Goal: Register for event/course

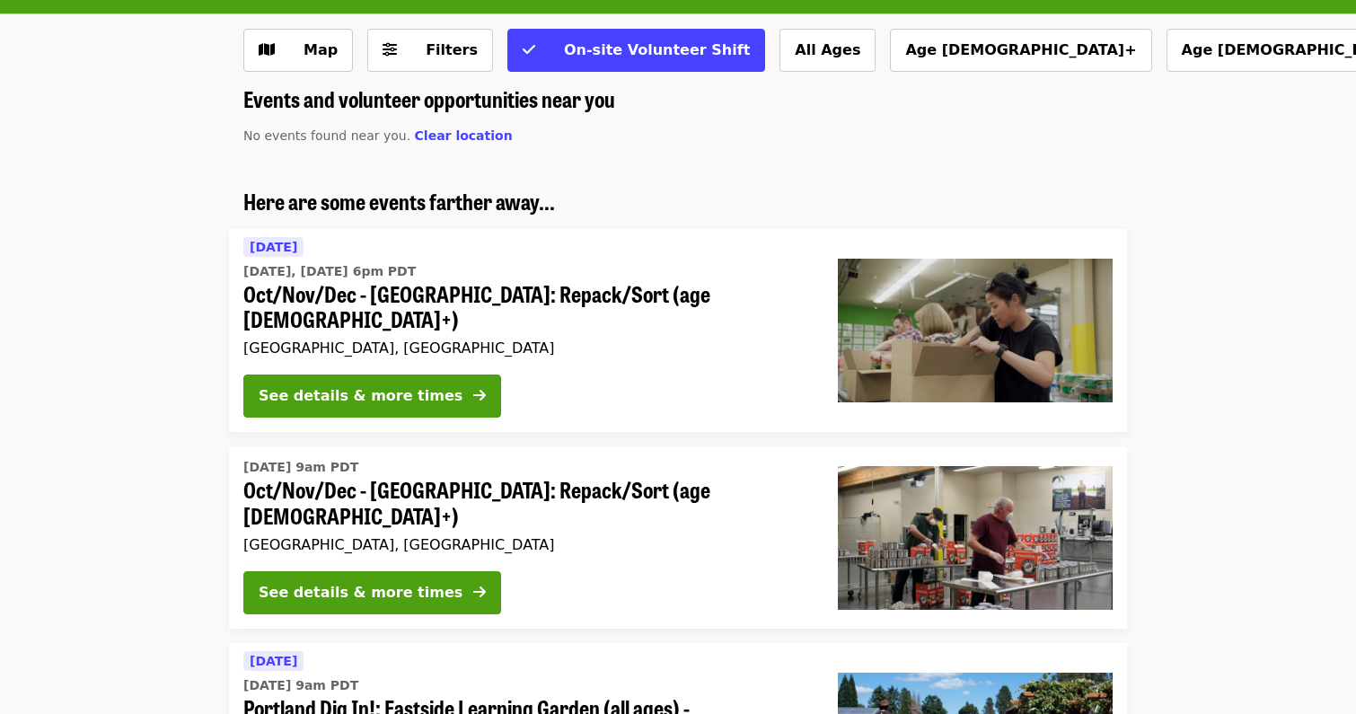
scroll to position [93, 0]
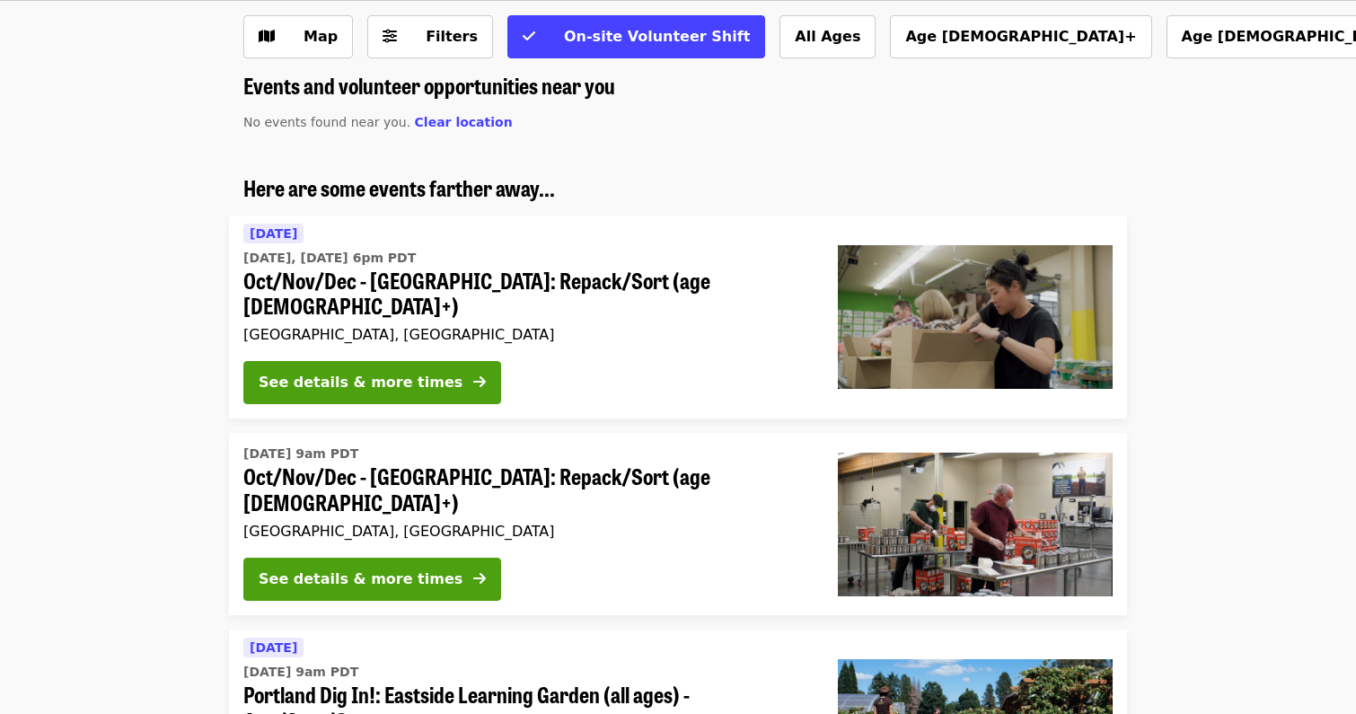
click at [941, 112] on div "Map Filters On-site Volunteer Shift All Ages Age 16+ Age 10+ Age 8+ More filter…" at bounding box center [678, 637] width 1356 height 1302
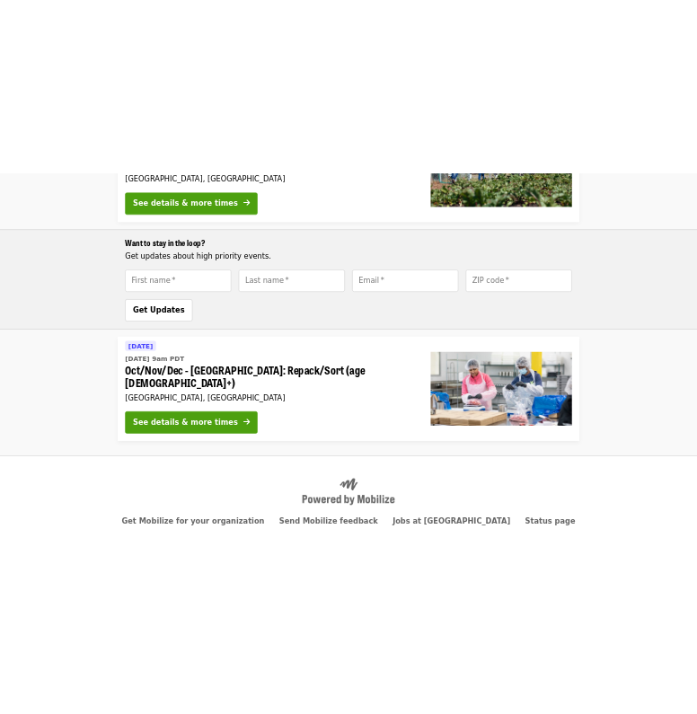
scroll to position [832, 0]
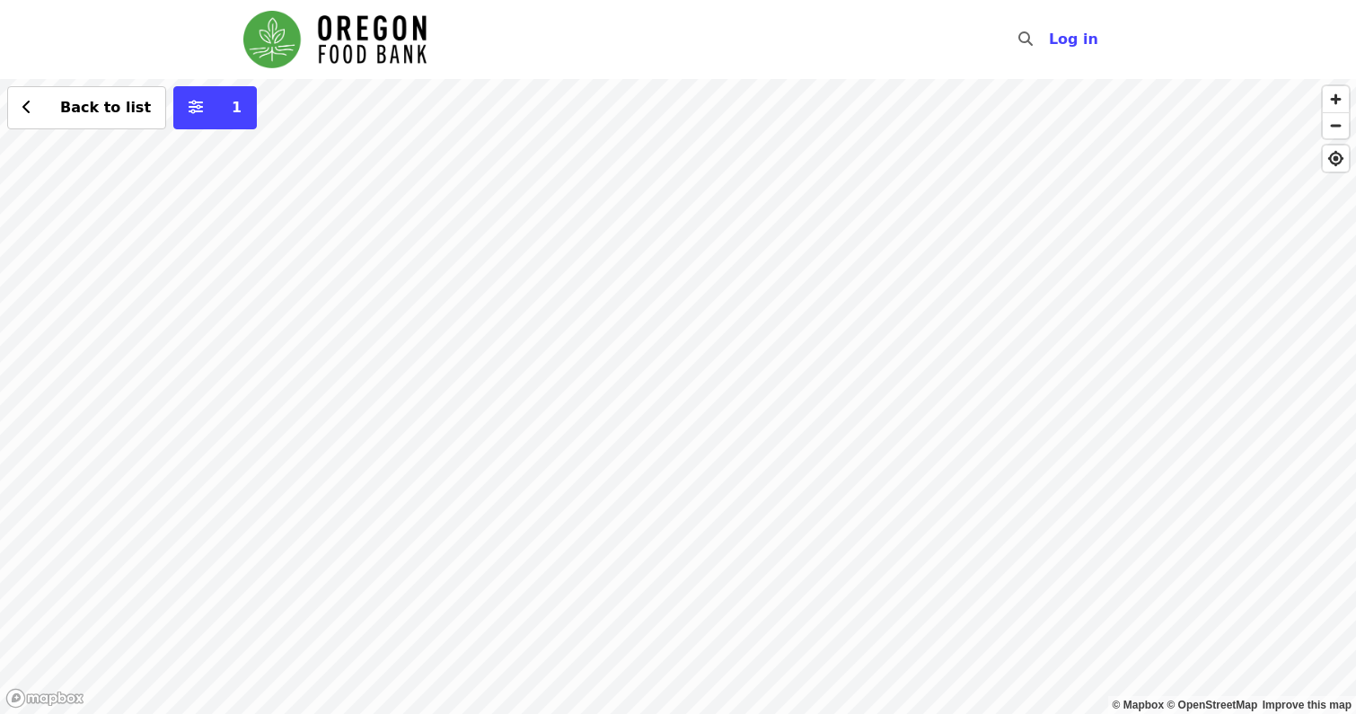
drag, startPoint x: 679, startPoint y: 254, endPoint x: 838, endPoint y: 472, distance: 270.0
click at [838, 473] on div "Back to list 1" at bounding box center [678, 396] width 1356 height 635
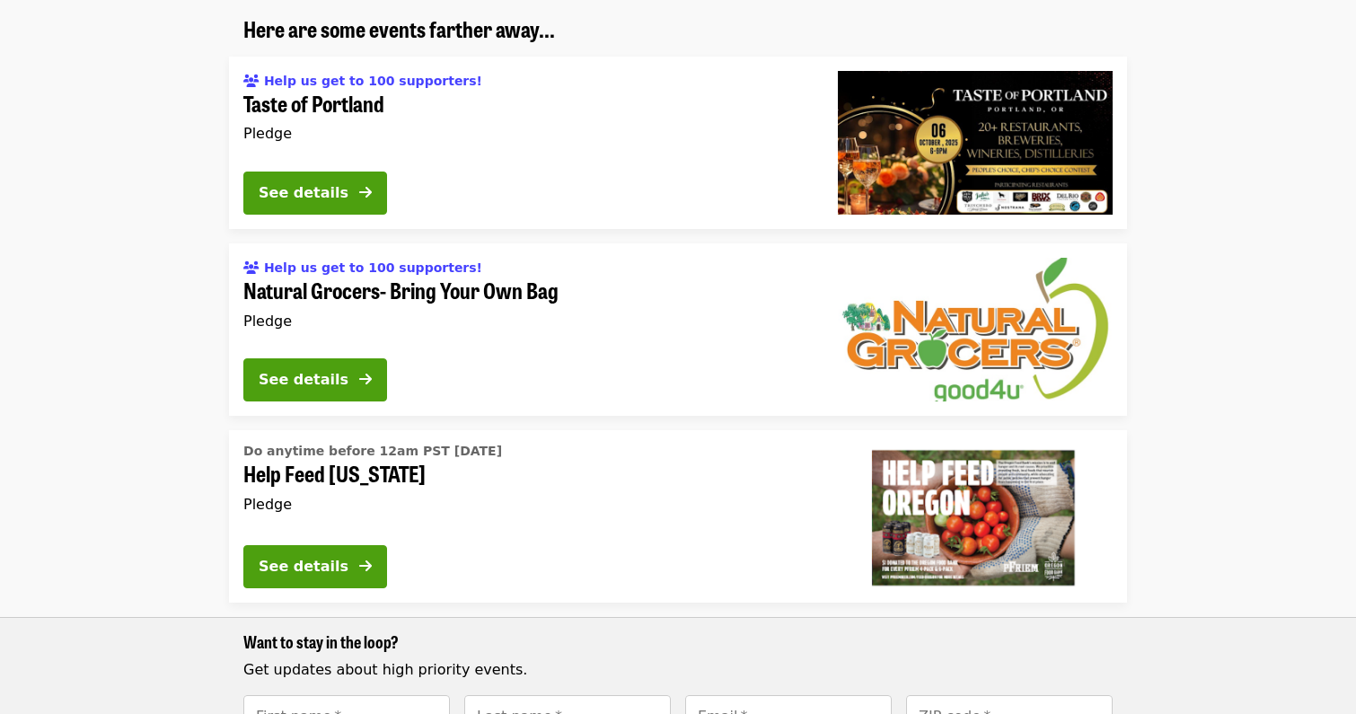
scroll to position [252, 0]
click at [378, 564] on button "See details" at bounding box center [315, 566] width 144 height 43
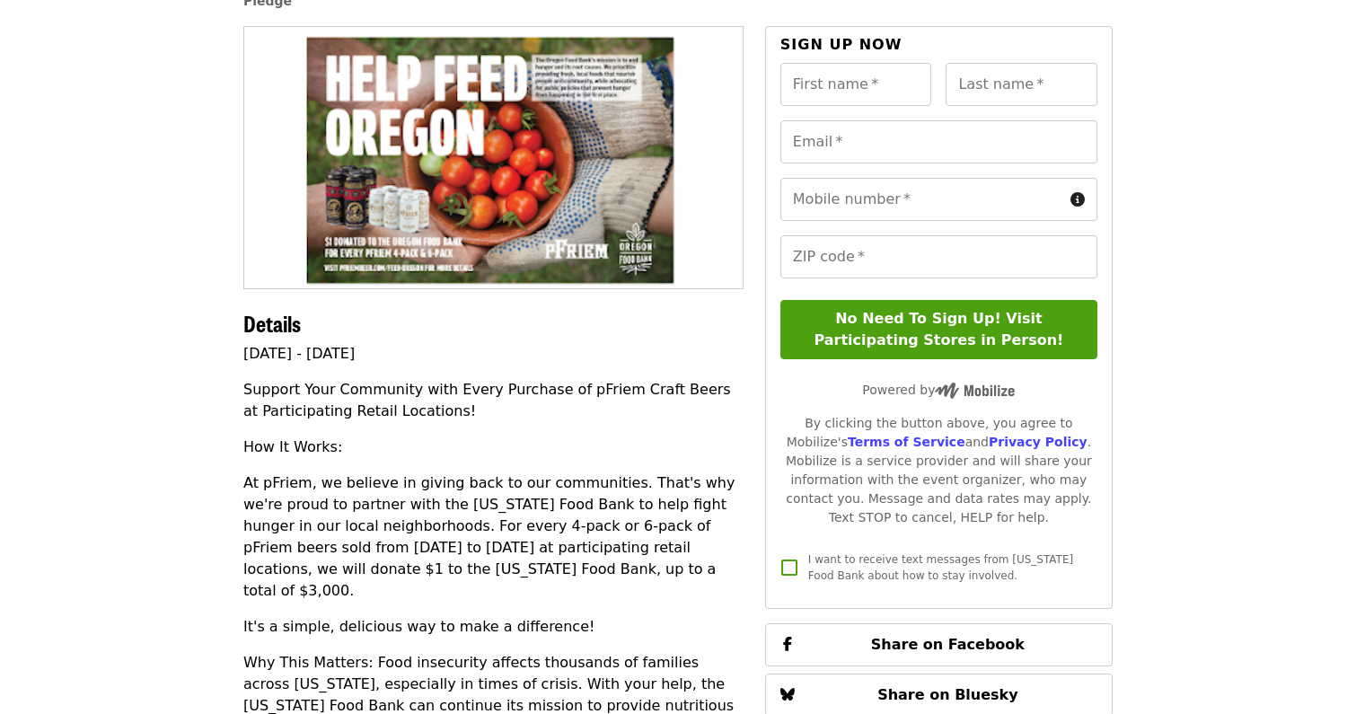
scroll to position [145, 0]
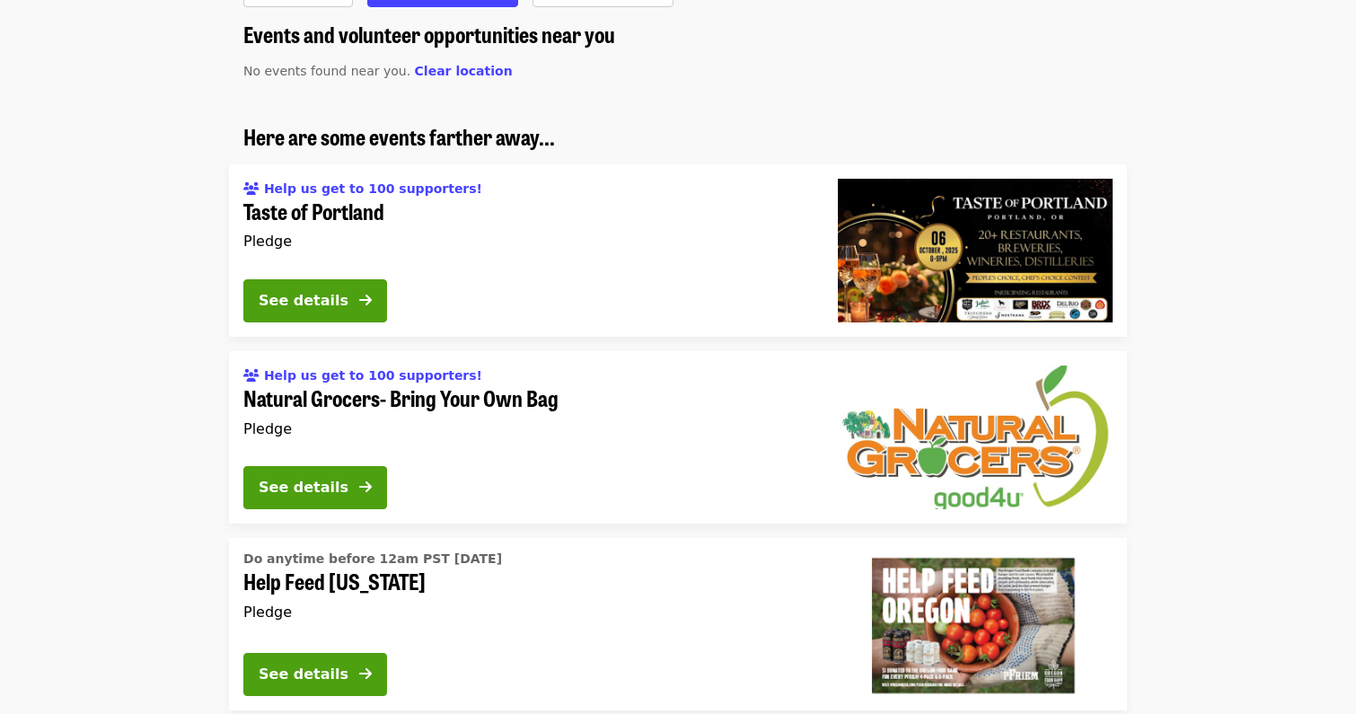
scroll to position [252, 0]
